Goal: Complete application form

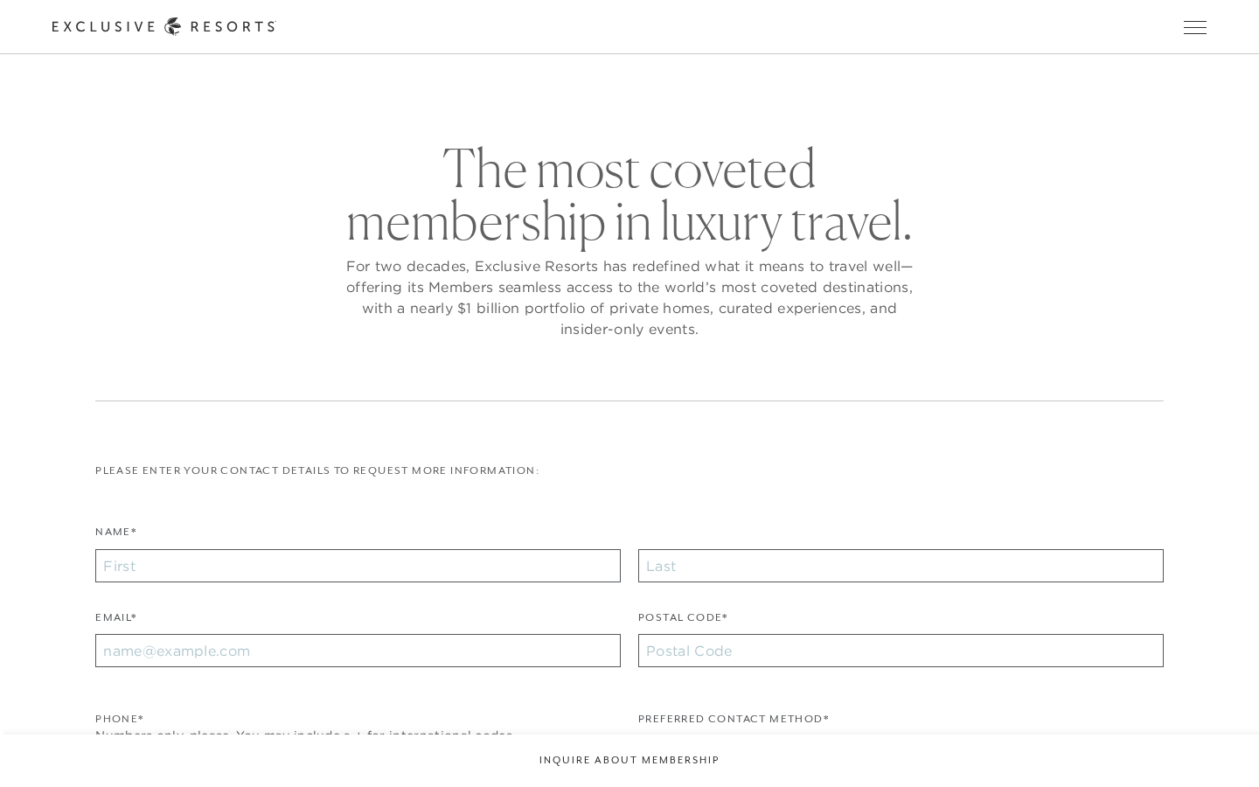
checkbox input "false"
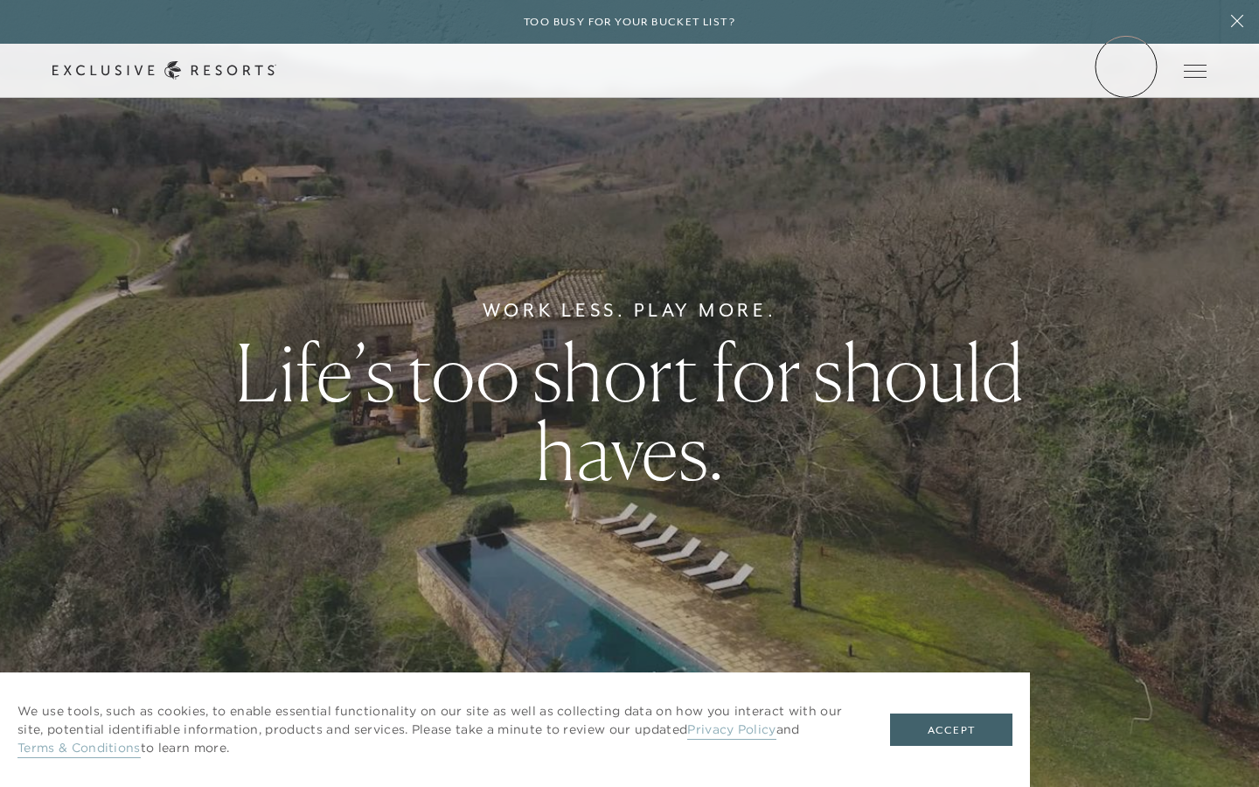
click at [0, 0] on link "Member Login" at bounding box center [0, 0] width 0 height 0
